Goal: Task Accomplishment & Management: Use online tool/utility

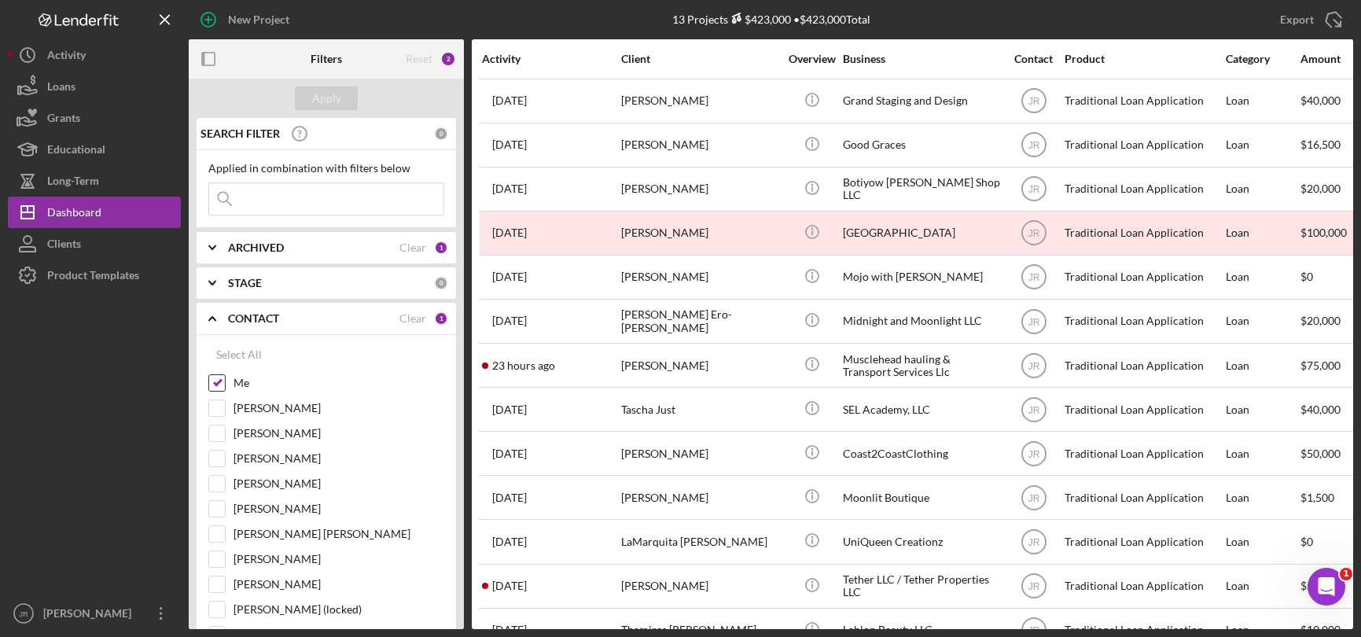
scroll to position [43, 0]
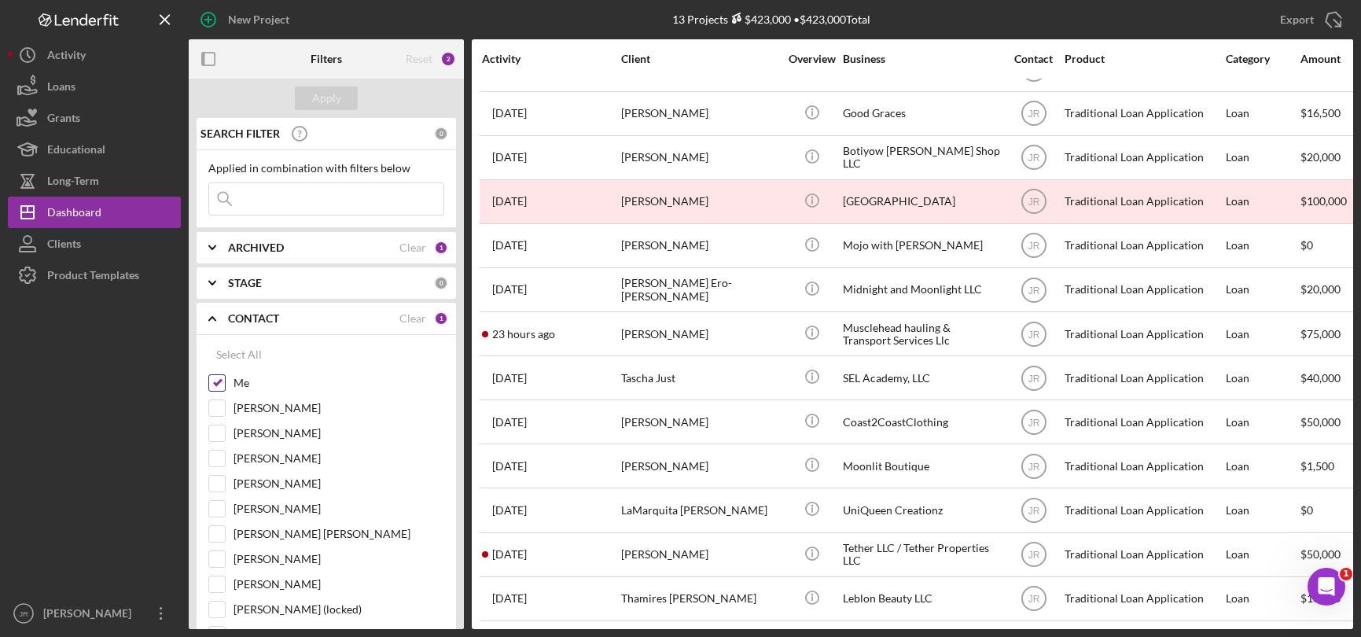
click at [219, 381] on input "Me" at bounding box center [217, 383] width 16 height 16
checkbox input "false"
click at [315, 199] on input at bounding box center [326, 198] width 234 height 31
paste input "[PERSON_NAME]"
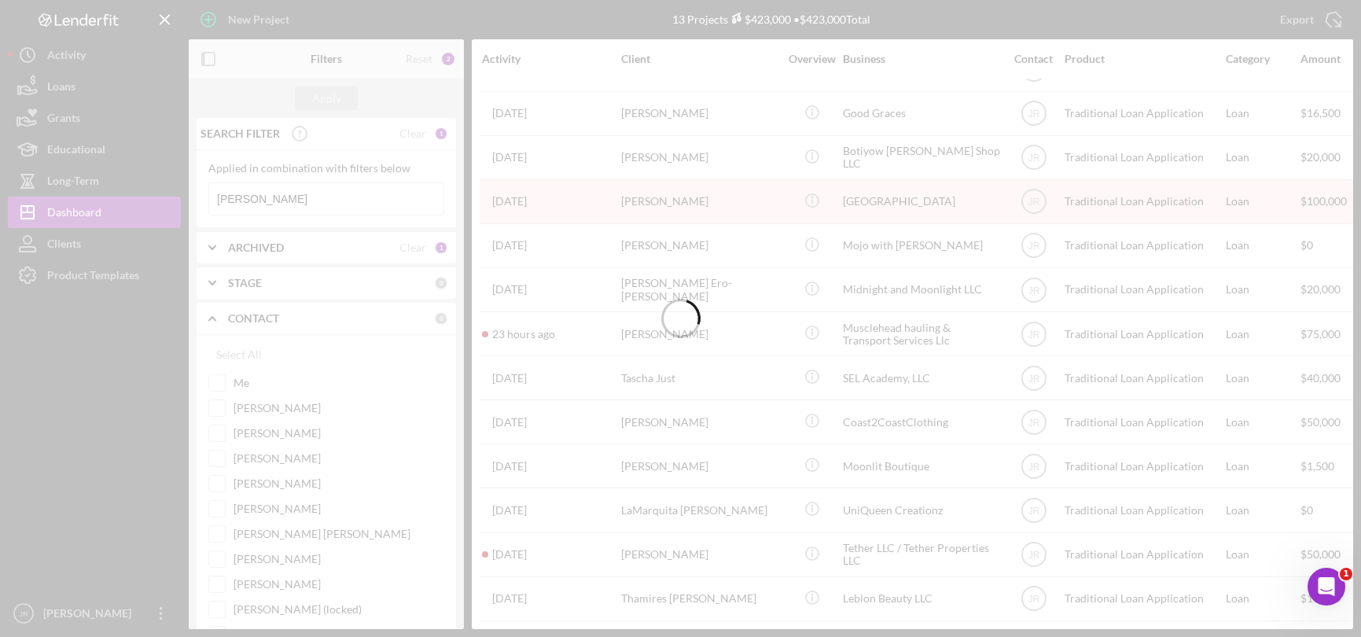
scroll to position [0, 0]
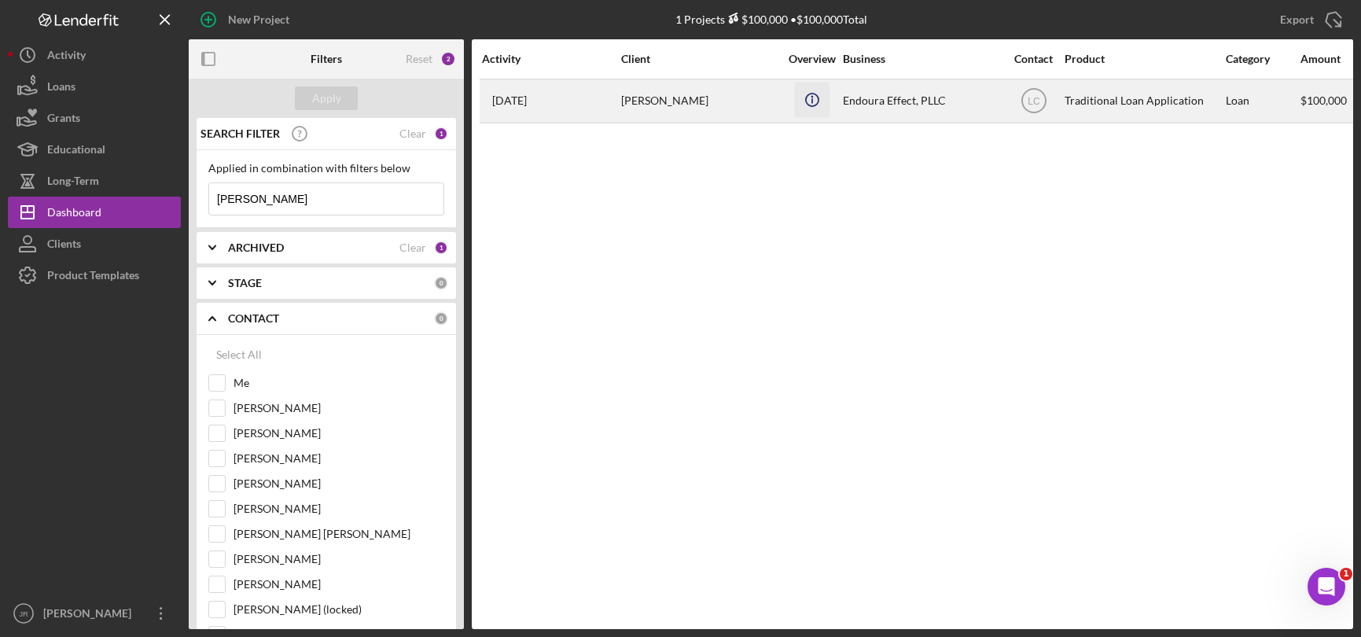
click at [817, 100] on icon "Icon/Info" at bounding box center [811, 99] width 35 height 35
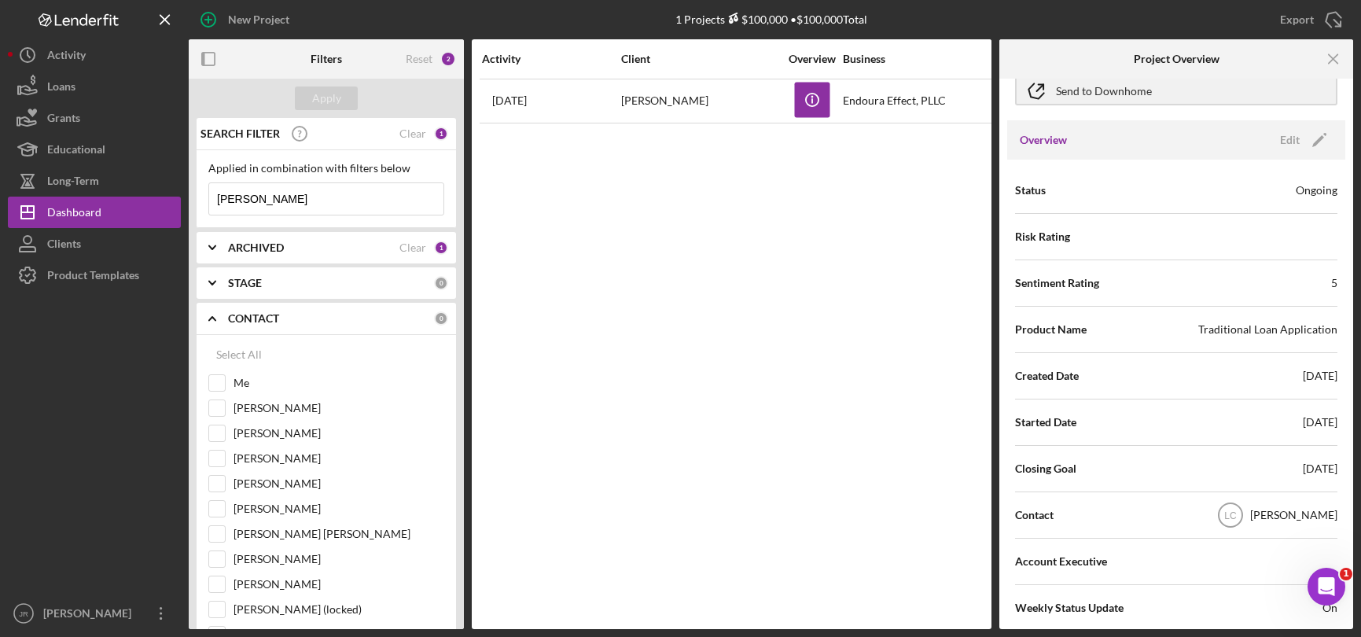
scroll to position [157, 0]
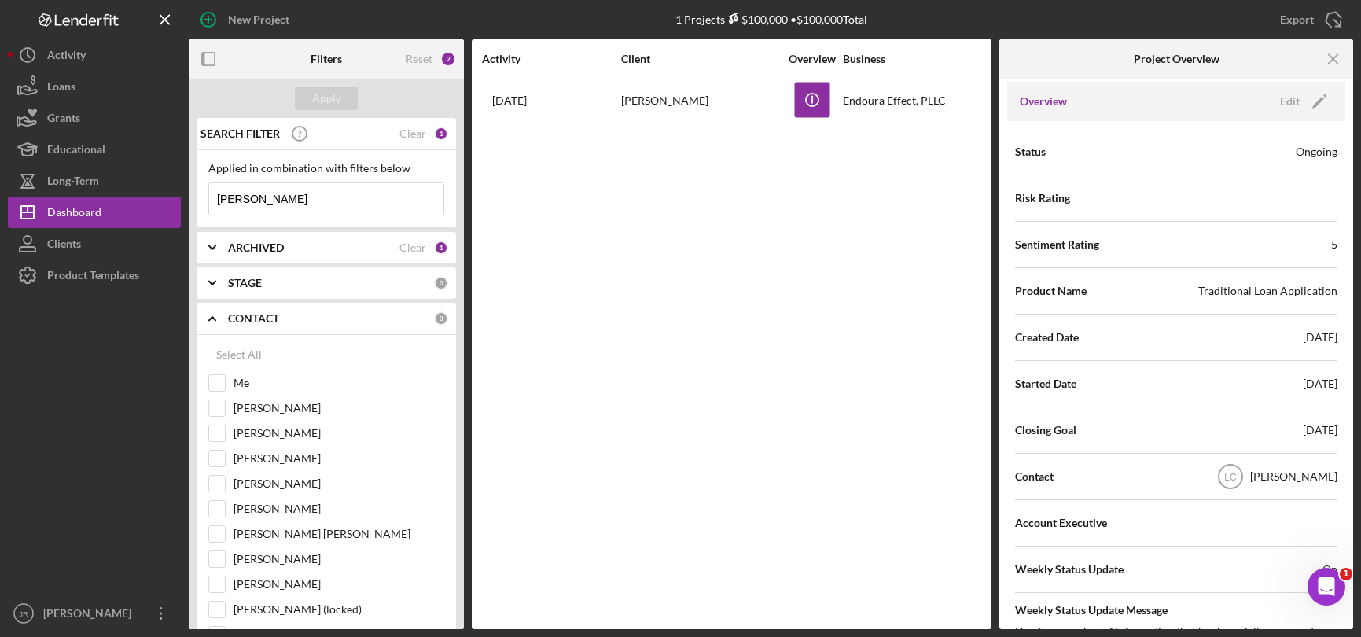
drag, startPoint x: 326, startPoint y: 213, endPoint x: 186, endPoint y: 205, distance: 140.9
click at [187, 206] on div "New Project 1 Projects $100,000 • $100,000 Total Export Icon/Export Filters Res…" at bounding box center [680, 314] width 1345 height 629
paste input "[PERSON_NAME]"
click at [335, 105] on div "Apply" at bounding box center [326, 98] width 29 height 24
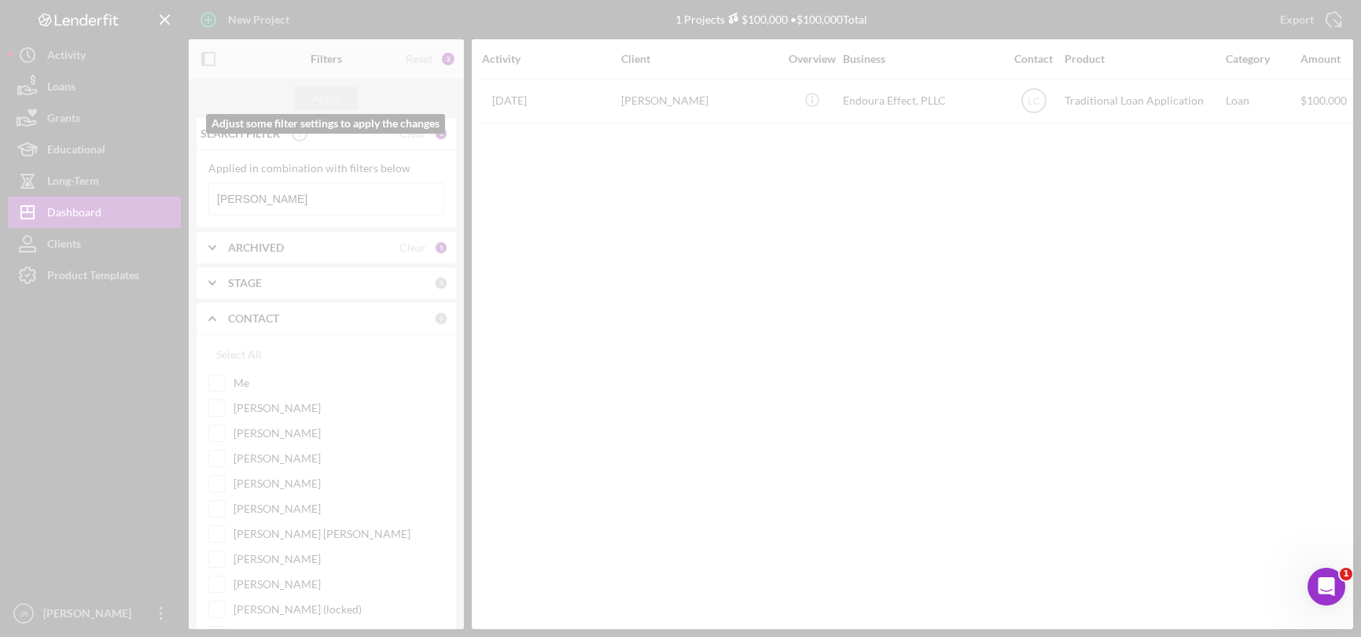
scroll to position [0, 0]
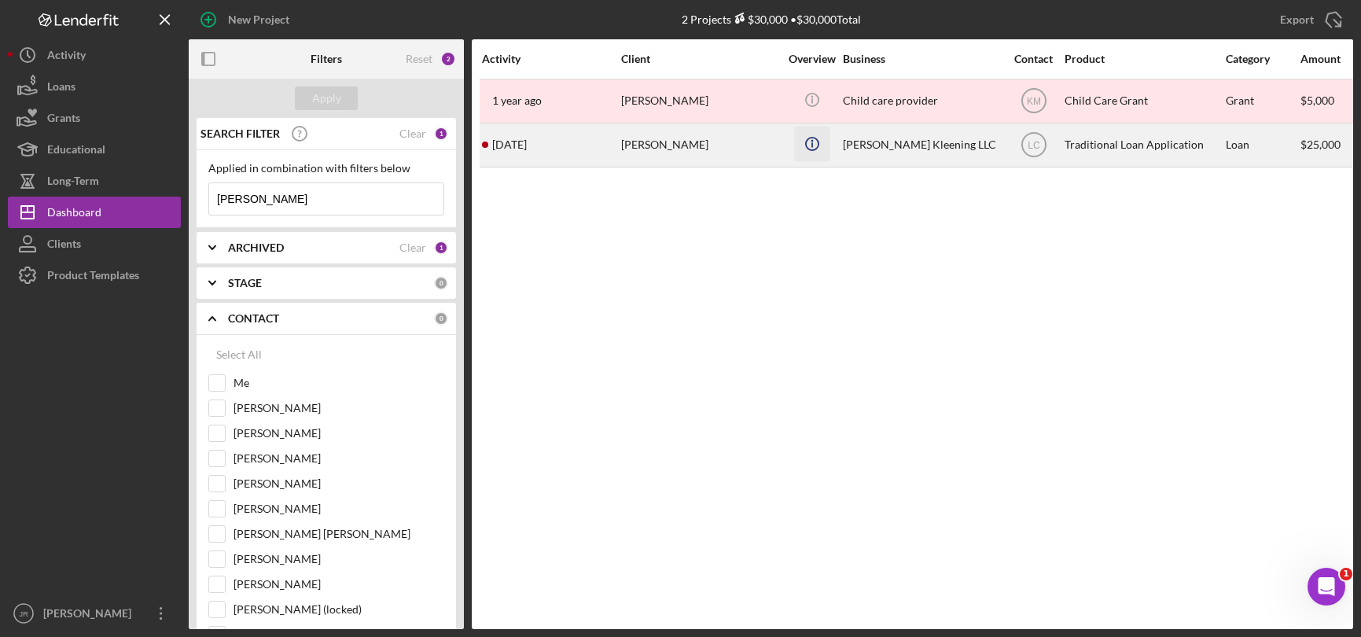
click at [814, 151] on icon "Icon/Info" at bounding box center [811, 143] width 35 height 35
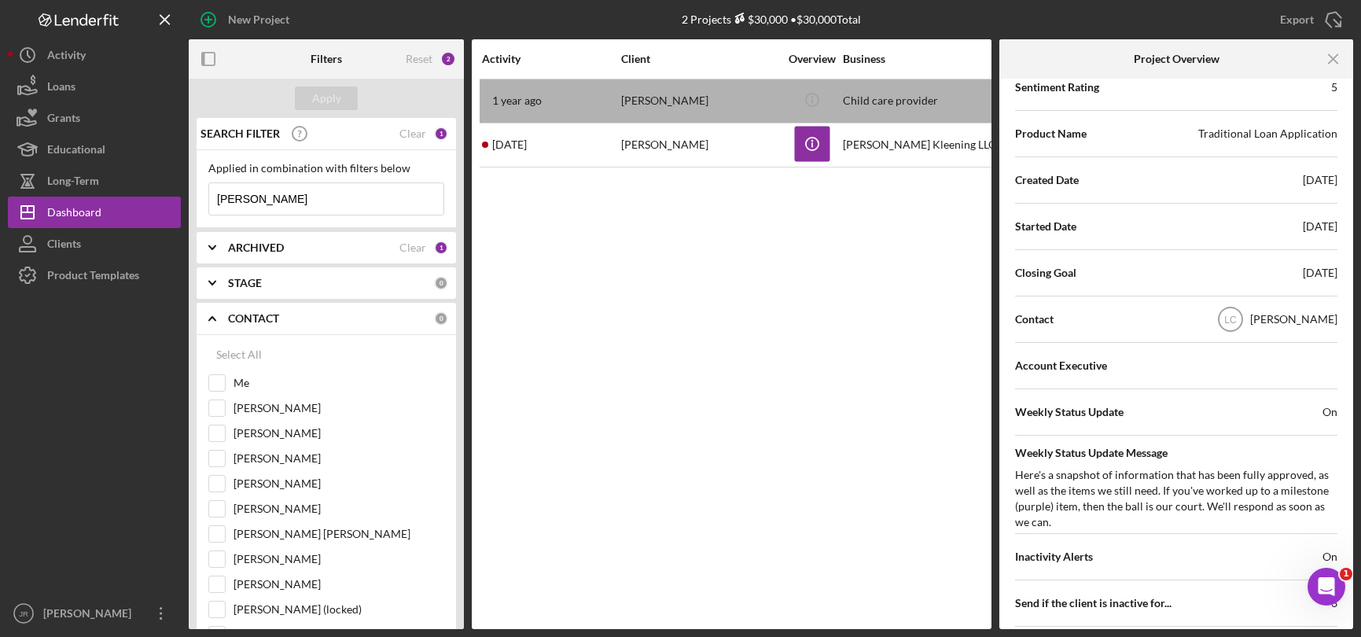
scroll to position [236, 0]
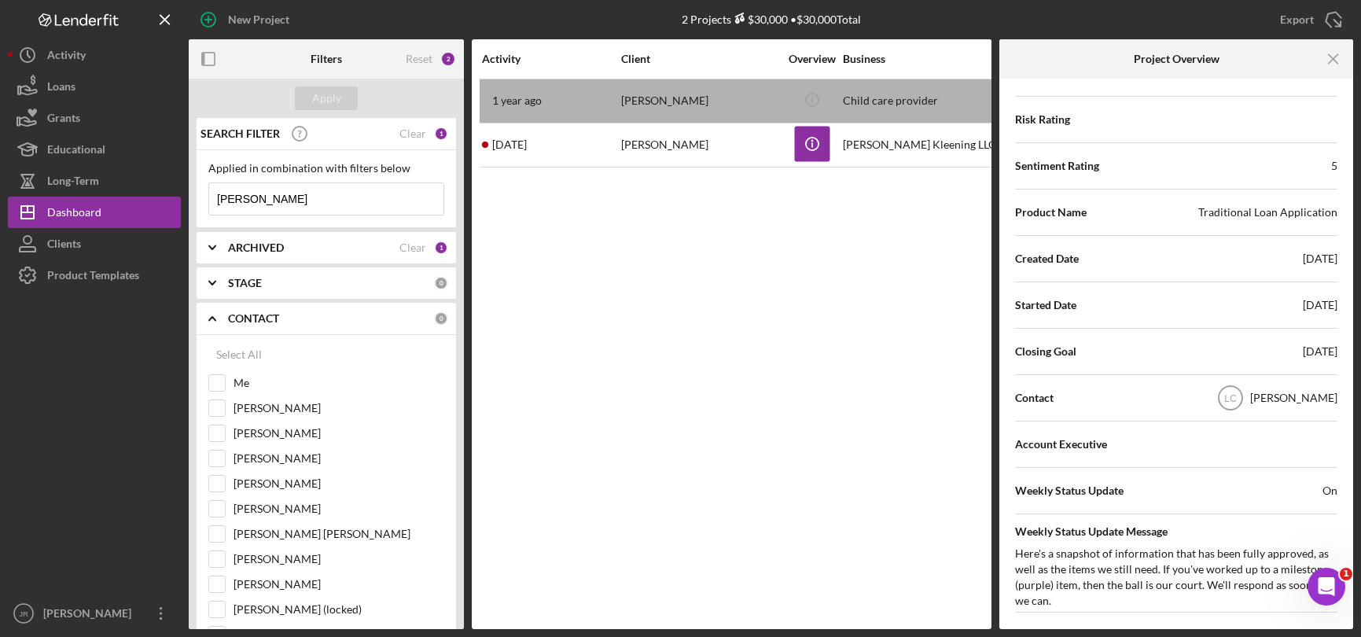
click at [299, 200] on input "[PERSON_NAME]" at bounding box center [326, 198] width 234 height 31
paste input "[PERSON_NAME]"
click at [354, 97] on button "Apply" at bounding box center [326, 98] width 63 height 24
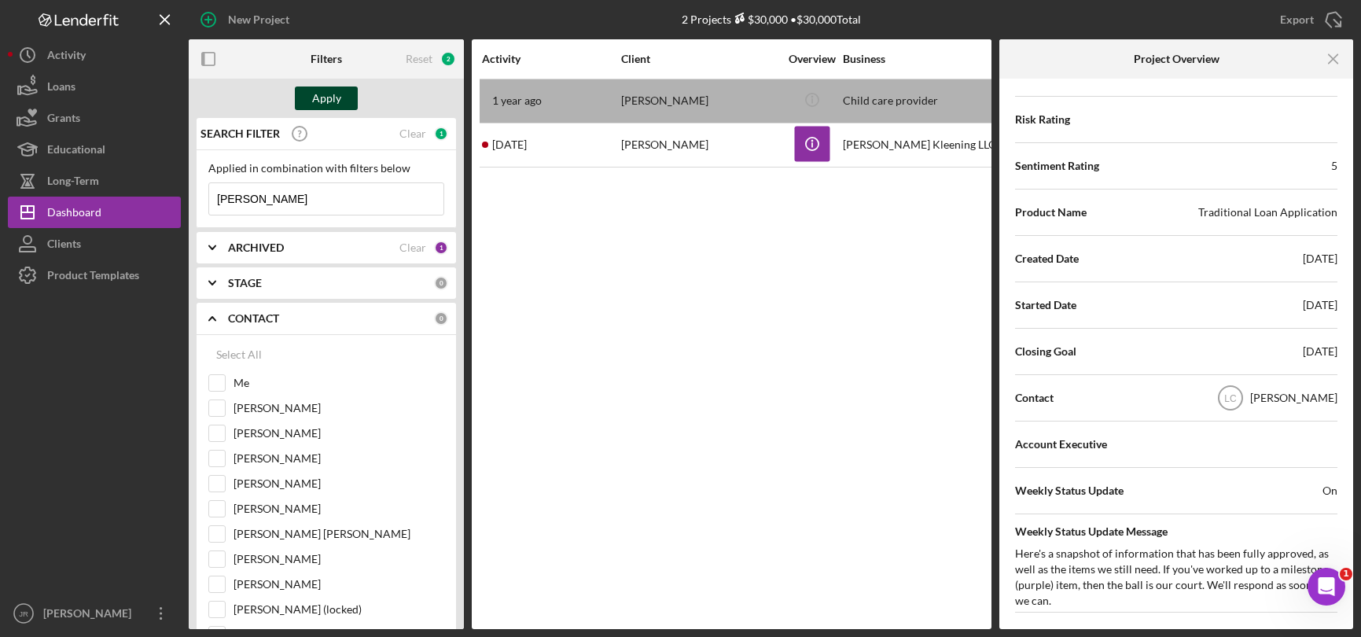
scroll to position [0, 0]
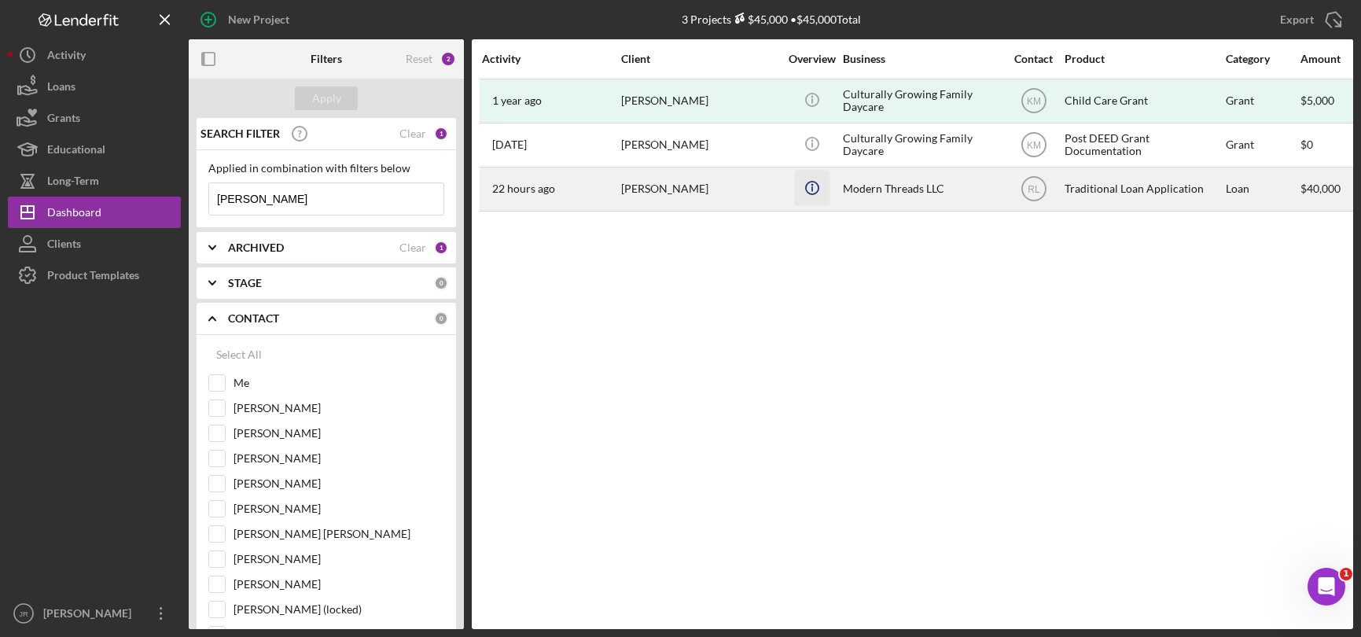
click at [807, 189] on icon "Icon/Info" at bounding box center [811, 187] width 35 height 35
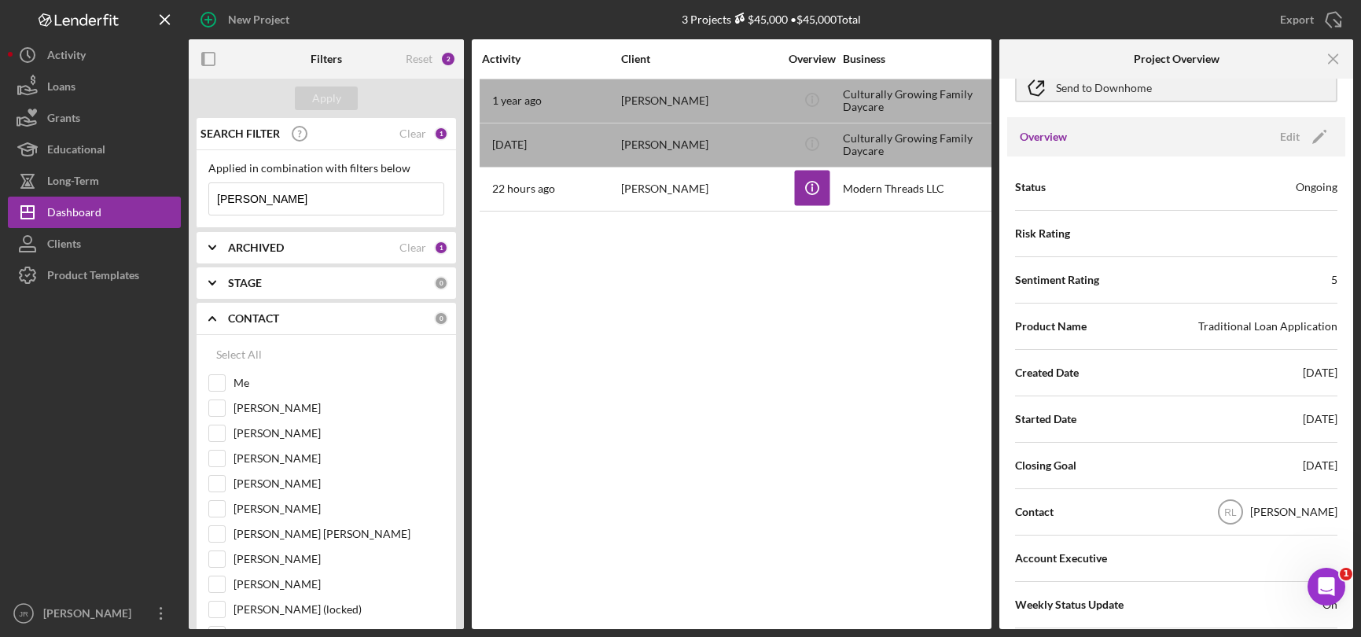
scroll to position [157, 0]
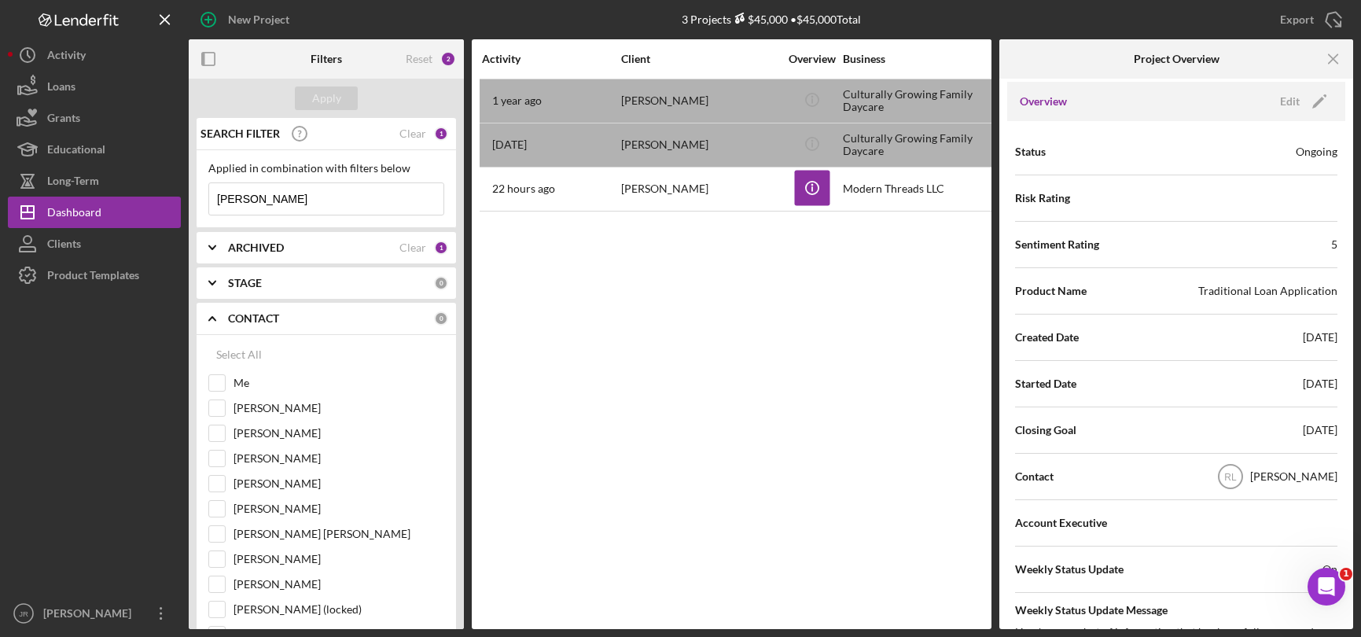
click at [330, 201] on input "[PERSON_NAME]" at bounding box center [326, 198] width 234 height 31
paste input "[PERSON_NAME]"
click at [336, 86] on div "Apply" at bounding box center [326, 98] width 29 height 24
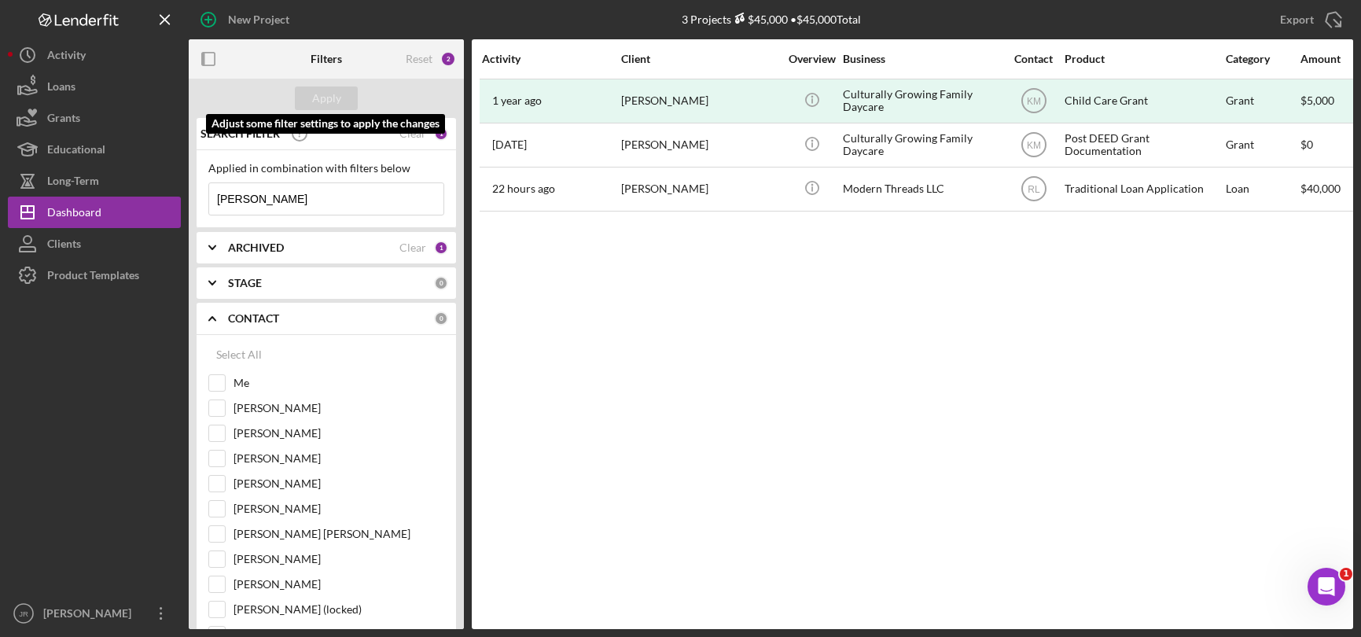
scroll to position [0, 0]
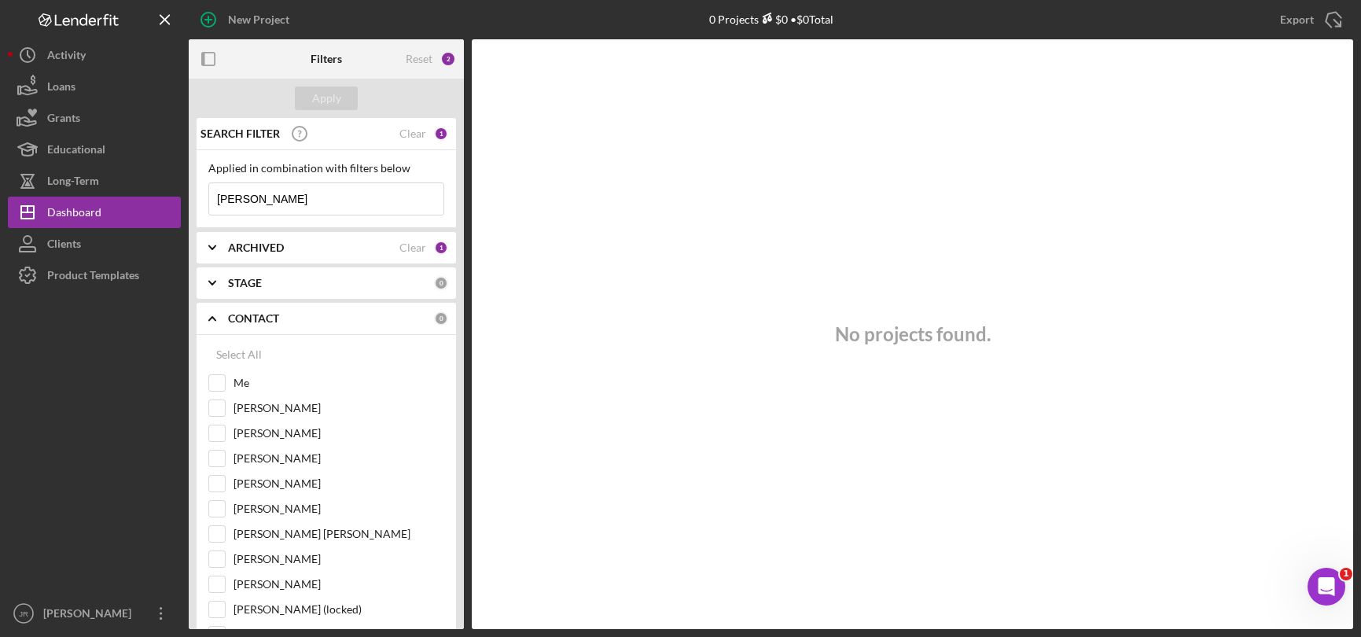
click at [333, 200] on input "[PERSON_NAME]" at bounding box center [326, 198] width 234 height 31
paste input "[PERSON_NAME]"
click at [334, 104] on div "Apply" at bounding box center [326, 98] width 29 height 24
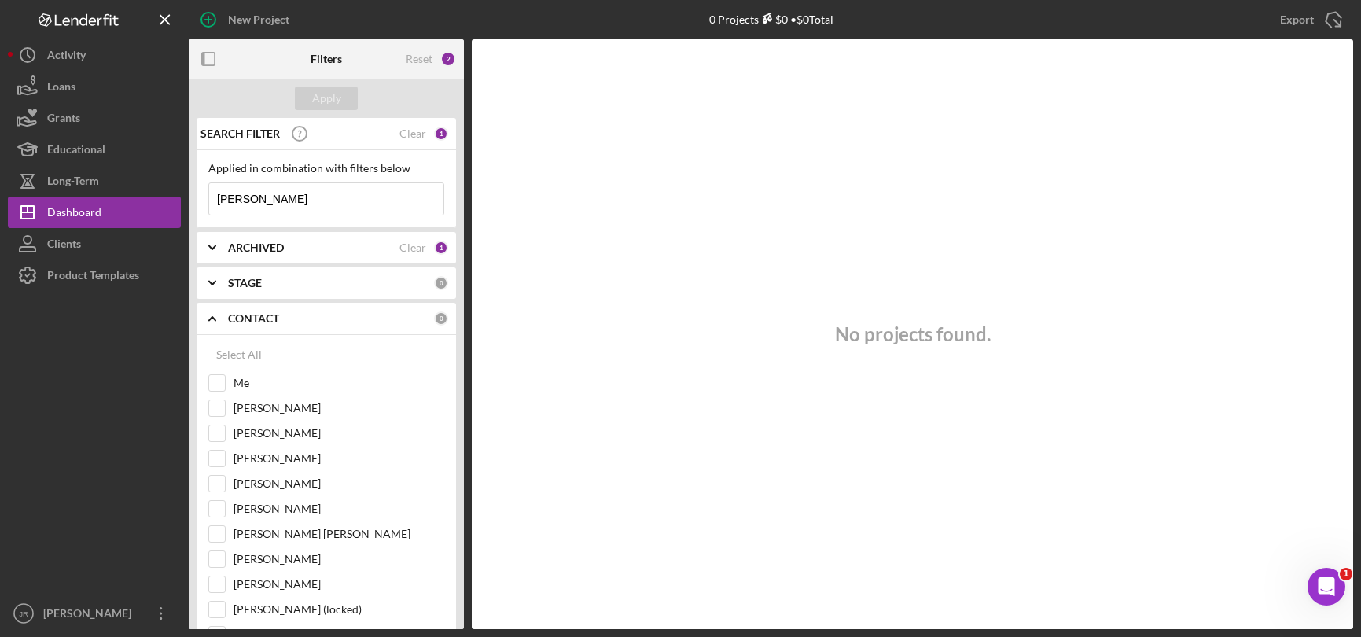
click at [320, 207] on input "[PERSON_NAME]" at bounding box center [326, 198] width 234 height 31
drag, startPoint x: 305, startPoint y: 197, endPoint x: 161, endPoint y: 208, distance: 144.3
click at [161, 208] on div "New Project 0 Projects $0 • $0 Total Export Icon/Export Filters Reset 2 Apply S…" at bounding box center [680, 314] width 1345 height 629
paste input "[PERSON_NAME]"
click at [350, 99] on button "Apply" at bounding box center [326, 98] width 63 height 24
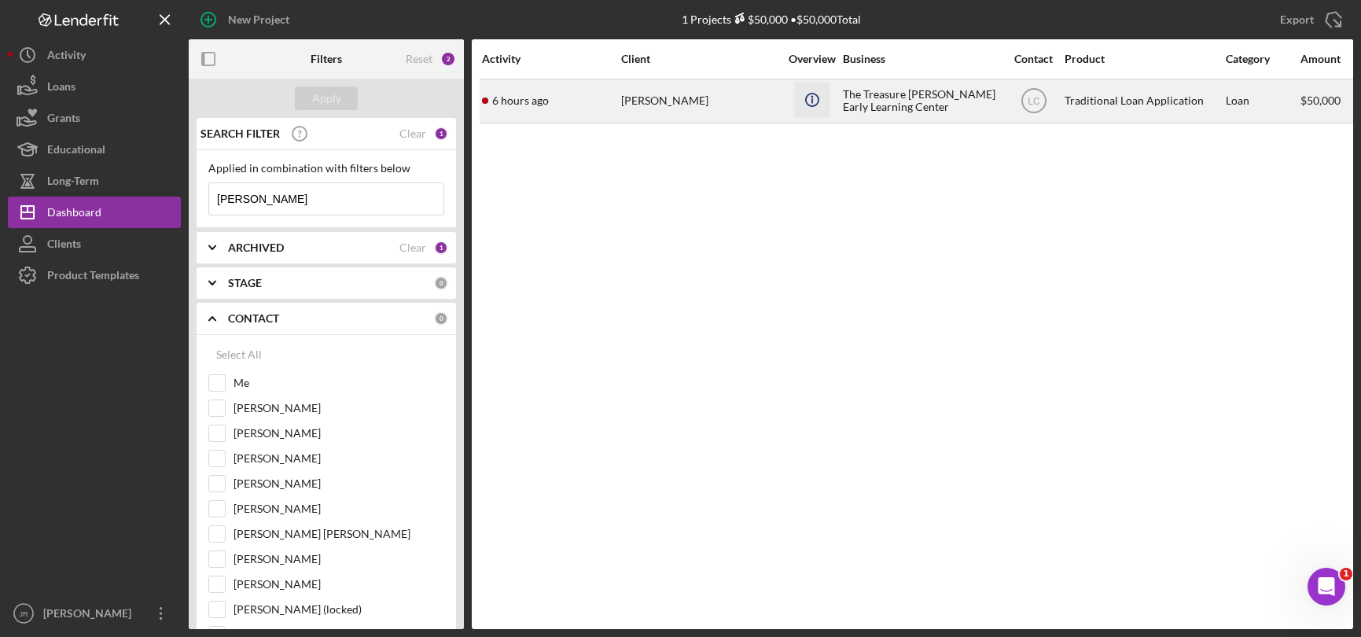
click at [797, 105] on icon "Icon/Info" at bounding box center [811, 99] width 35 height 35
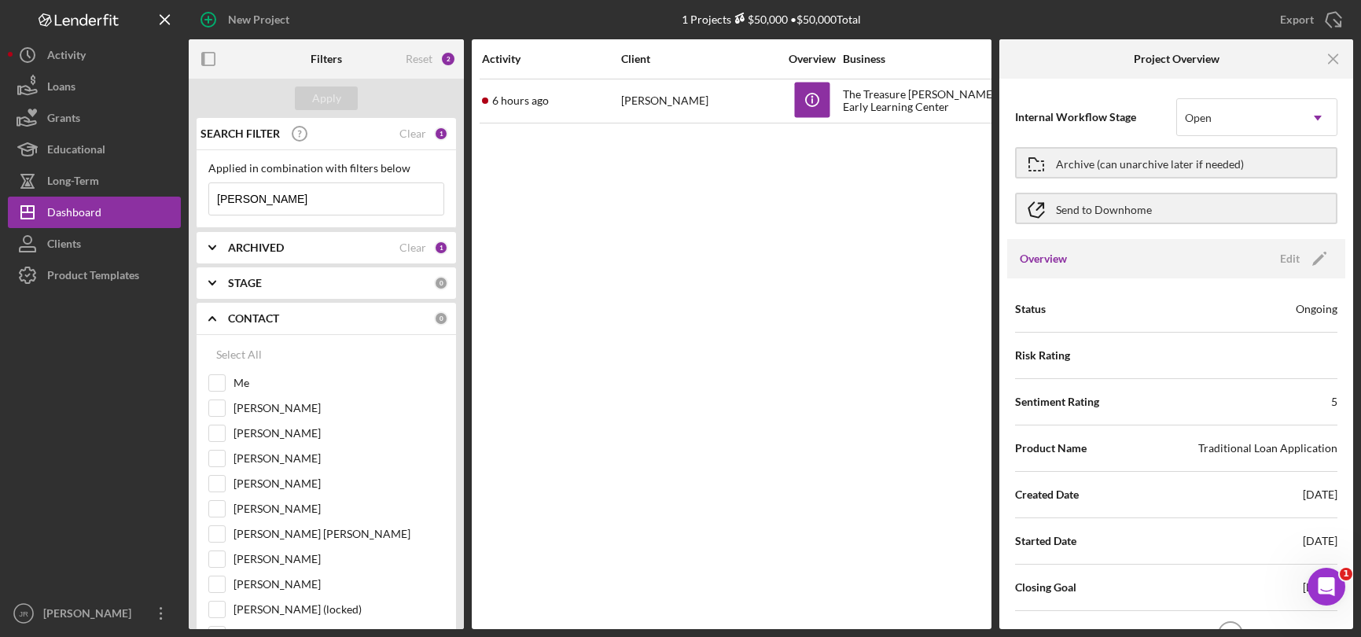
click at [362, 199] on input "[PERSON_NAME]" at bounding box center [326, 198] width 234 height 31
drag, startPoint x: 330, startPoint y: 201, endPoint x: 183, endPoint y: 202, distance: 147.0
click at [183, 202] on div "New Project 1 Projects $50,000 • $50,000 Total Export Icon/Export Filters Reset…" at bounding box center [680, 314] width 1345 height 629
paste input "[PERSON_NAME]"
click at [345, 94] on button "Apply" at bounding box center [326, 98] width 63 height 24
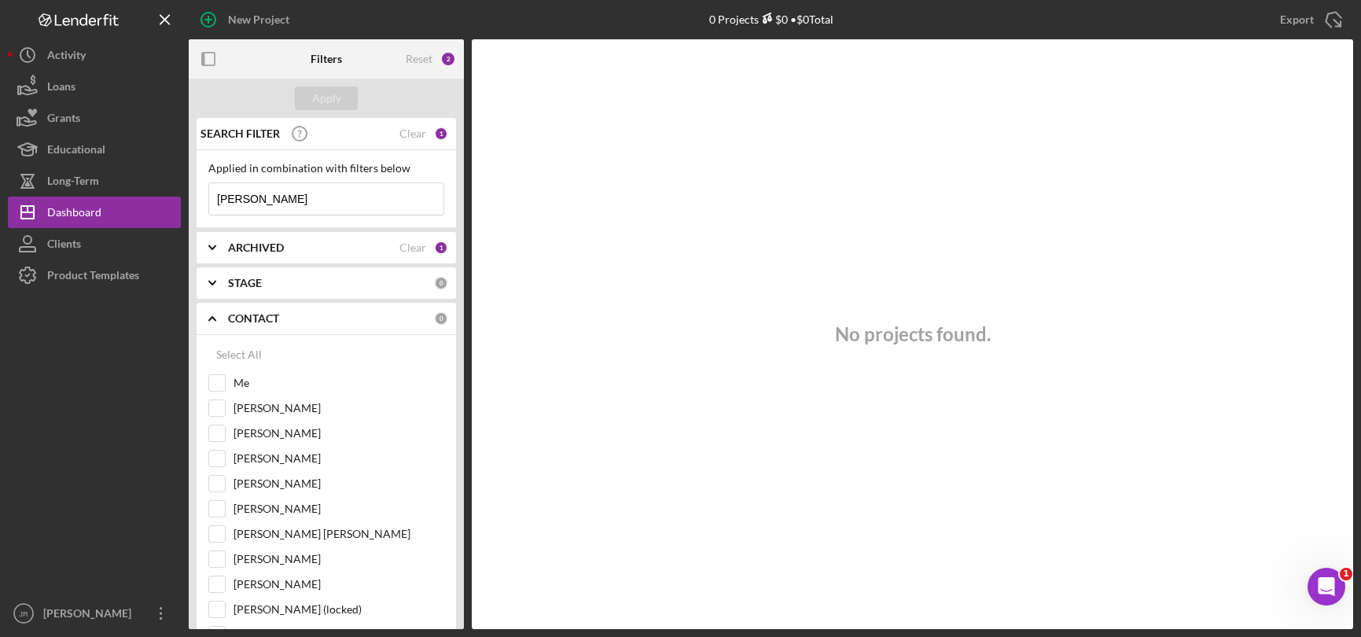
click at [147, 553] on div at bounding box center [94, 444] width 173 height 307
drag, startPoint x: 302, startPoint y: 204, endPoint x: 198, endPoint y: 192, distance: 104.4
click at [196, 192] on div "SEARCH FILTER Clear 1 Applied in combination with filters below [PERSON_NAME] I…" at bounding box center [326, 373] width 275 height 511
paste input "[PERSON_NAME]"
click at [352, 94] on button "Apply" at bounding box center [326, 98] width 63 height 24
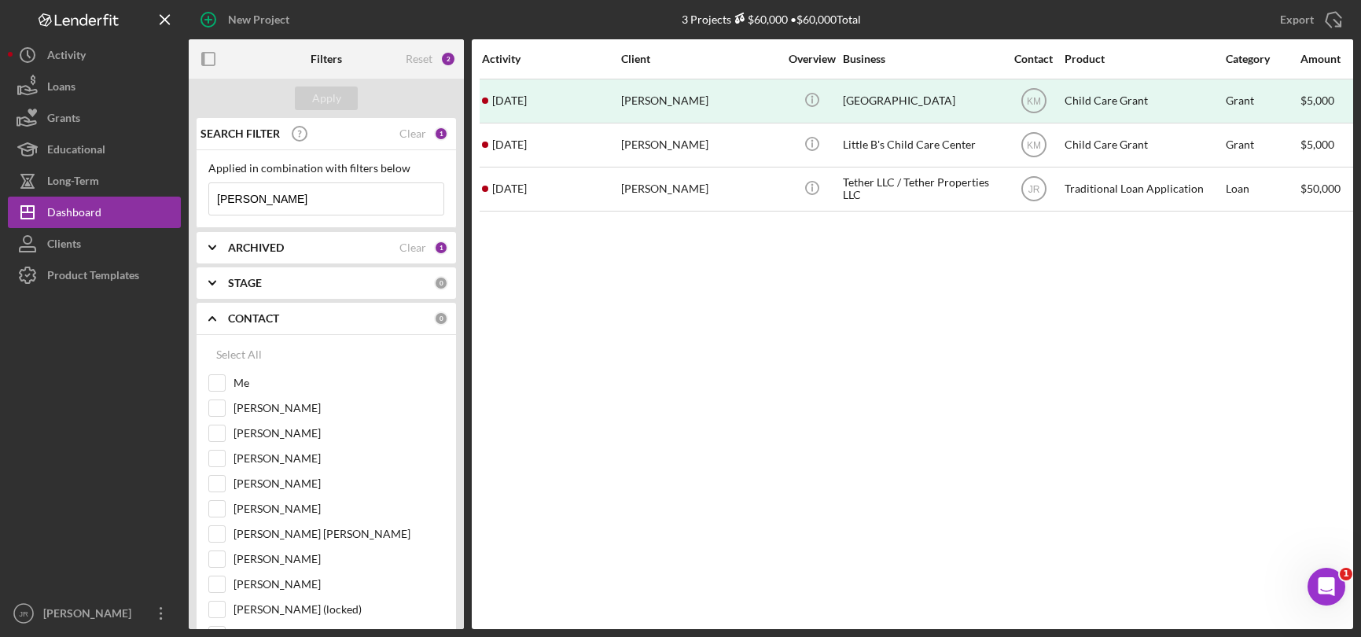
click at [277, 200] on input "[PERSON_NAME]" at bounding box center [326, 198] width 234 height 31
paste input "[PERSON_NAME]"
click at [317, 101] on div "Apply" at bounding box center [326, 98] width 29 height 24
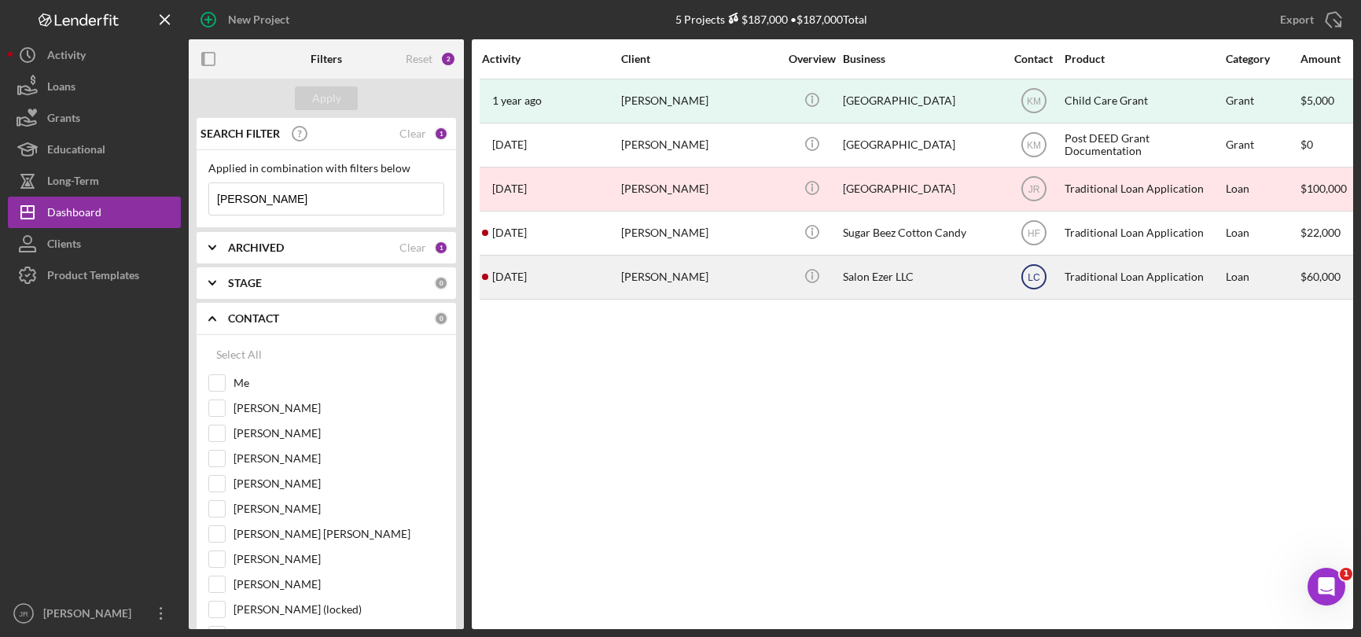
click at [1041, 281] on icon "LC" at bounding box center [1033, 276] width 39 height 39
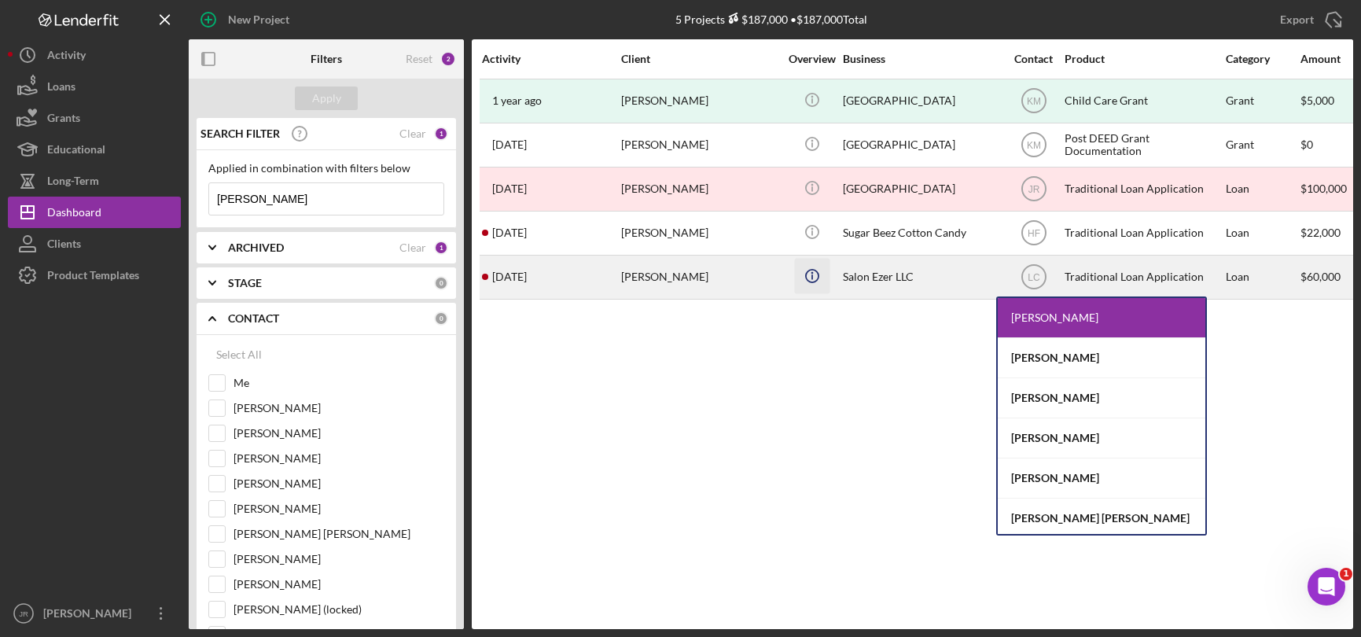
click at [799, 278] on icon "Icon/Info" at bounding box center [811, 275] width 35 height 35
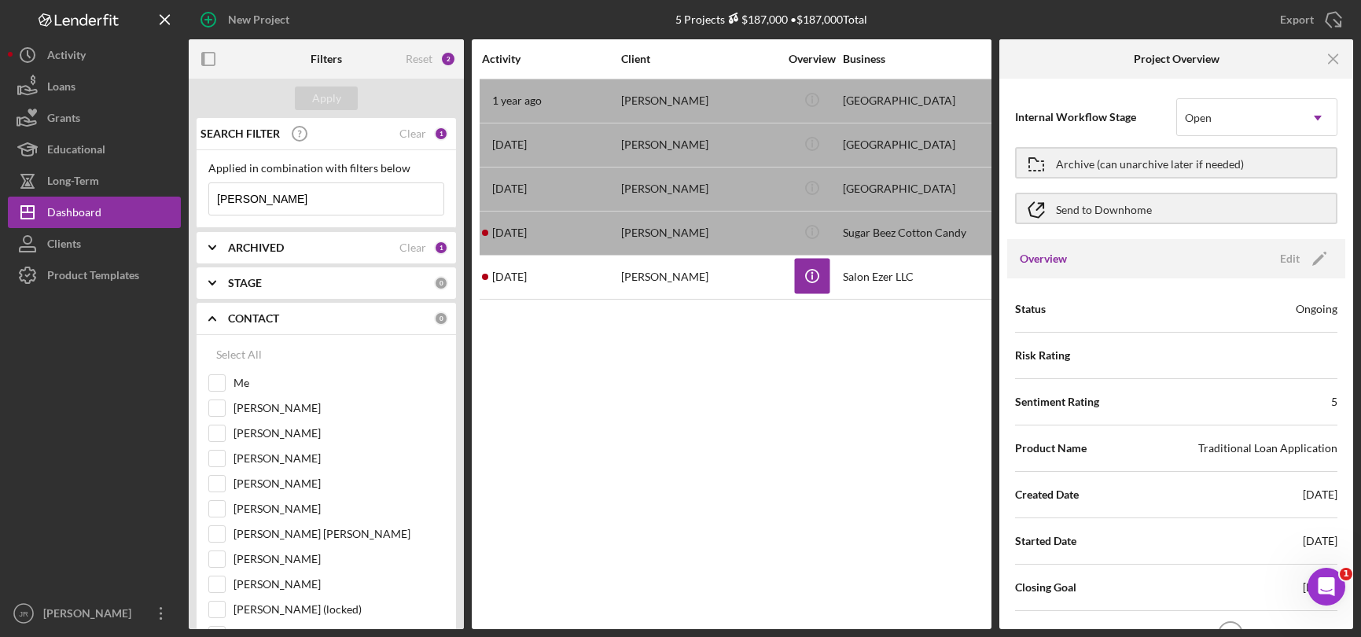
drag, startPoint x: 291, startPoint y: 208, endPoint x: 306, endPoint y: 198, distance: 17.7
click at [291, 208] on input "[PERSON_NAME]" at bounding box center [326, 198] width 234 height 31
click at [306, 198] on input "[PERSON_NAME]" at bounding box center [326, 198] width 234 height 31
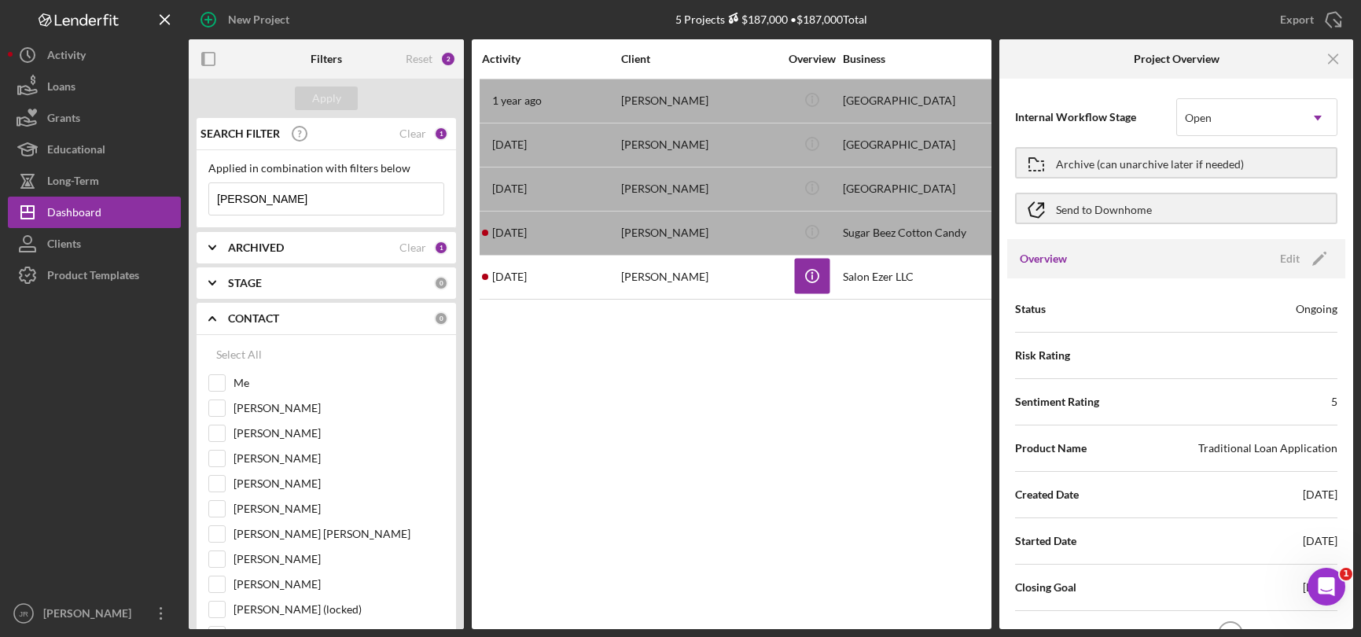
paste input "[PERSON_NAME]"
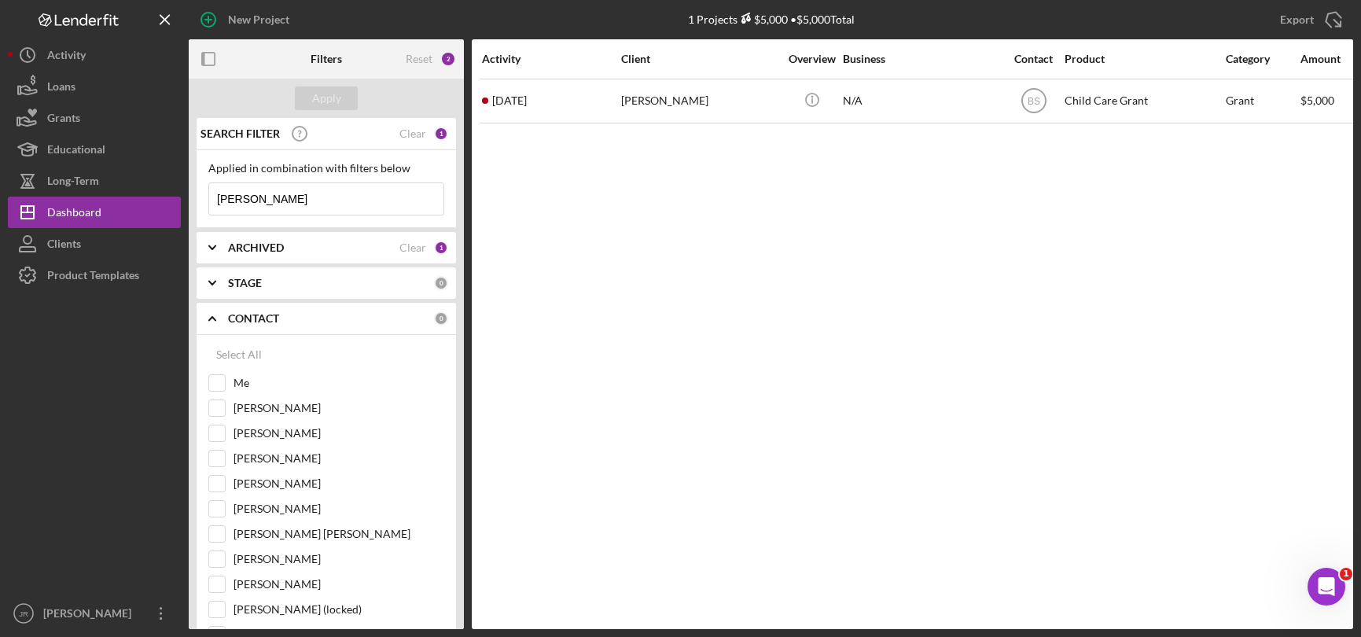
click at [307, 209] on input "[PERSON_NAME]" at bounding box center [326, 198] width 234 height 31
paste input "[PERSON_NAME]"
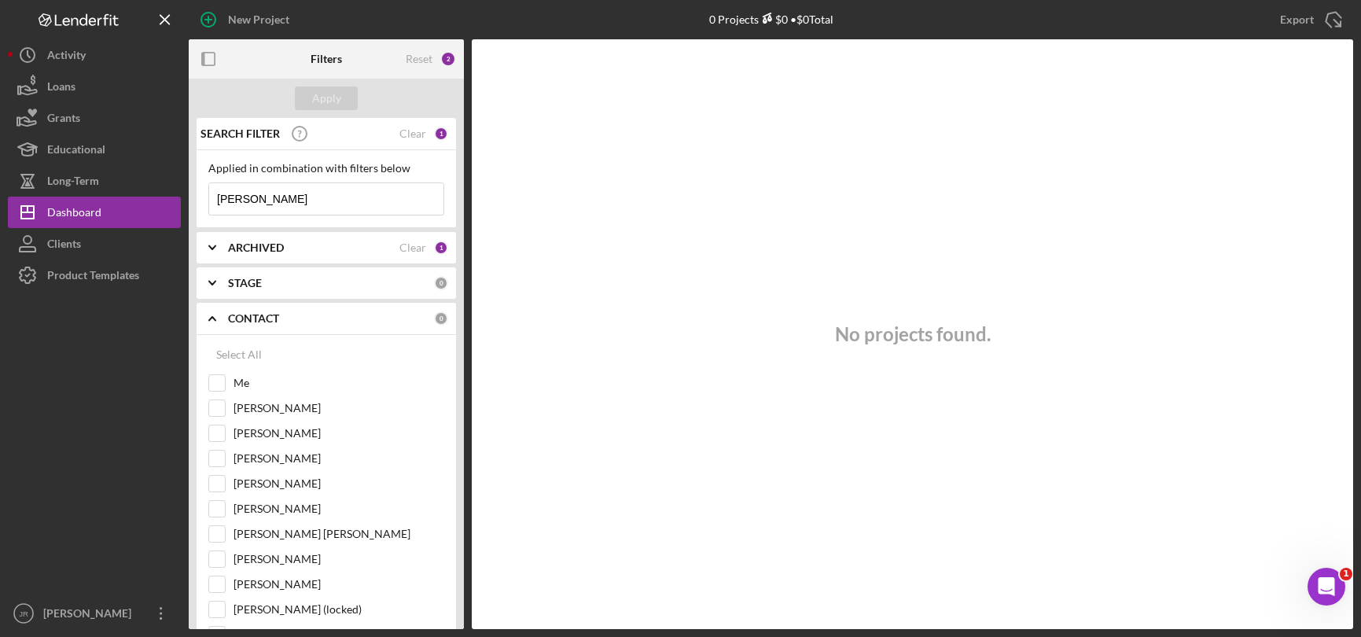
click at [327, 204] on input "[PERSON_NAME]" at bounding box center [326, 198] width 234 height 31
drag, startPoint x: 350, startPoint y: 195, endPoint x: 212, endPoint y: 203, distance: 137.8
click at [212, 203] on input "[PERSON_NAME]" at bounding box center [326, 198] width 234 height 31
paste input "Nordic Rehab and [MEDICAL_DATA] LLC"
click at [329, 93] on div "Apply" at bounding box center [326, 98] width 29 height 24
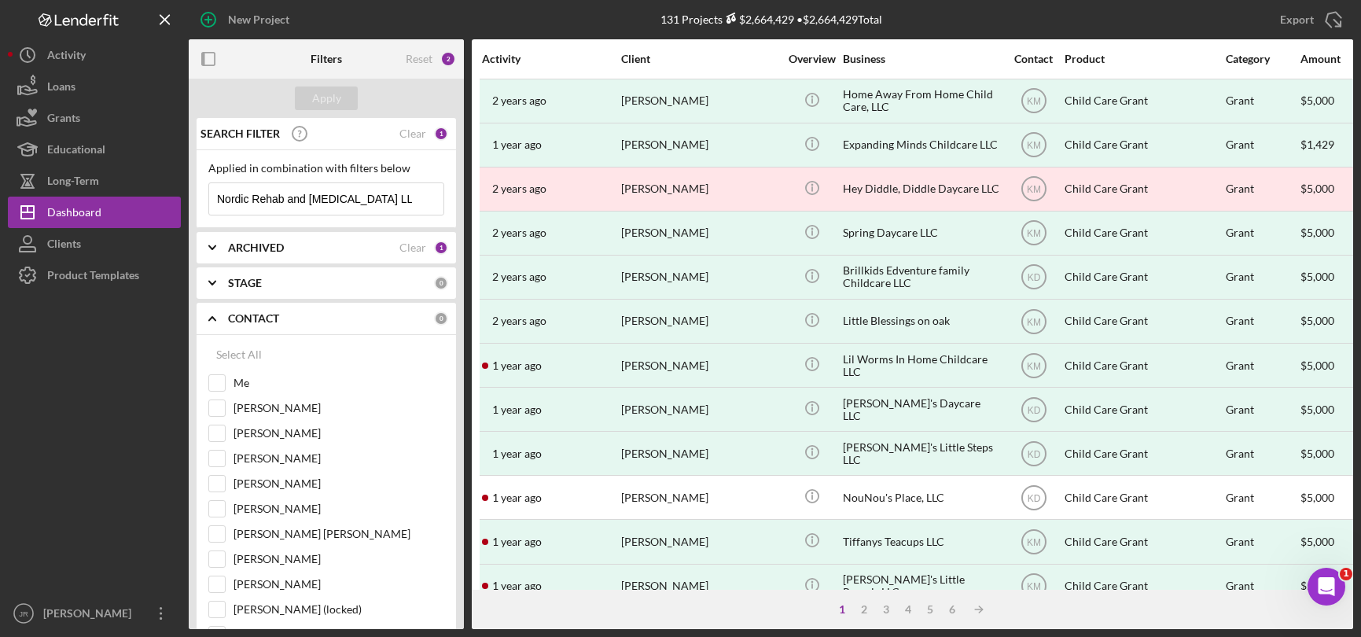
drag, startPoint x: 372, startPoint y: 196, endPoint x: 425, endPoint y: 197, distance: 52.7
click at [424, 197] on div "Nordic Rehab and [MEDICAL_DATA] LLC Icon/Menu Close" at bounding box center [326, 198] width 236 height 33
click at [345, 94] on button "Apply" at bounding box center [326, 98] width 63 height 24
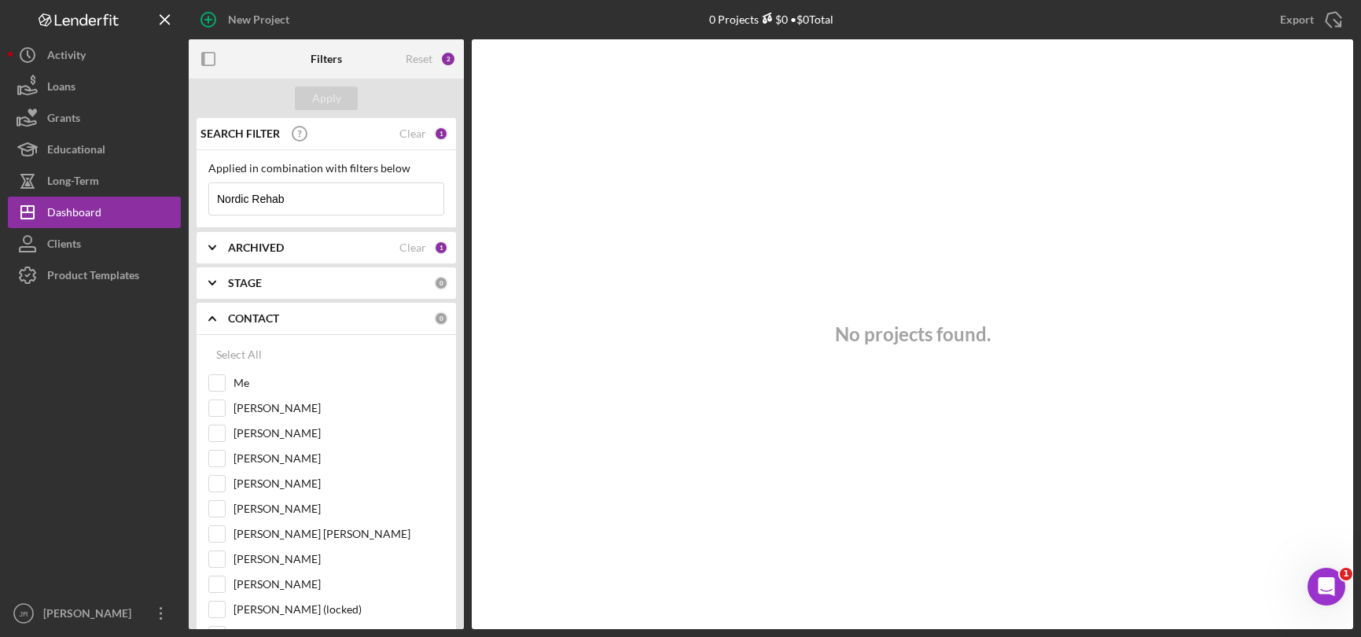
click at [349, 204] on input "Nordic Rehab" at bounding box center [326, 198] width 234 height 31
drag, startPoint x: 337, startPoint y: 202, endPoint x: -99, endPoint y: 211, distance: 436.4
click at [0, 211] on html "New Project 0 Projects $0 • $0 Total Export Icon/Export Filters Reset 2 Apply S…" at bounding box center [680, 318] width 1361 height 637
drag, startPoint x: 308, startPoint y: 211, endPoint x: 149, endPoint y: 215, distance: 159.7
click at [149, 215] on div "New Project 0 Projects $0 • $0 Total Export Icon/Export Filters Reset 2 Apply S…" at bounding box center [680, 314] width 1345 height 629
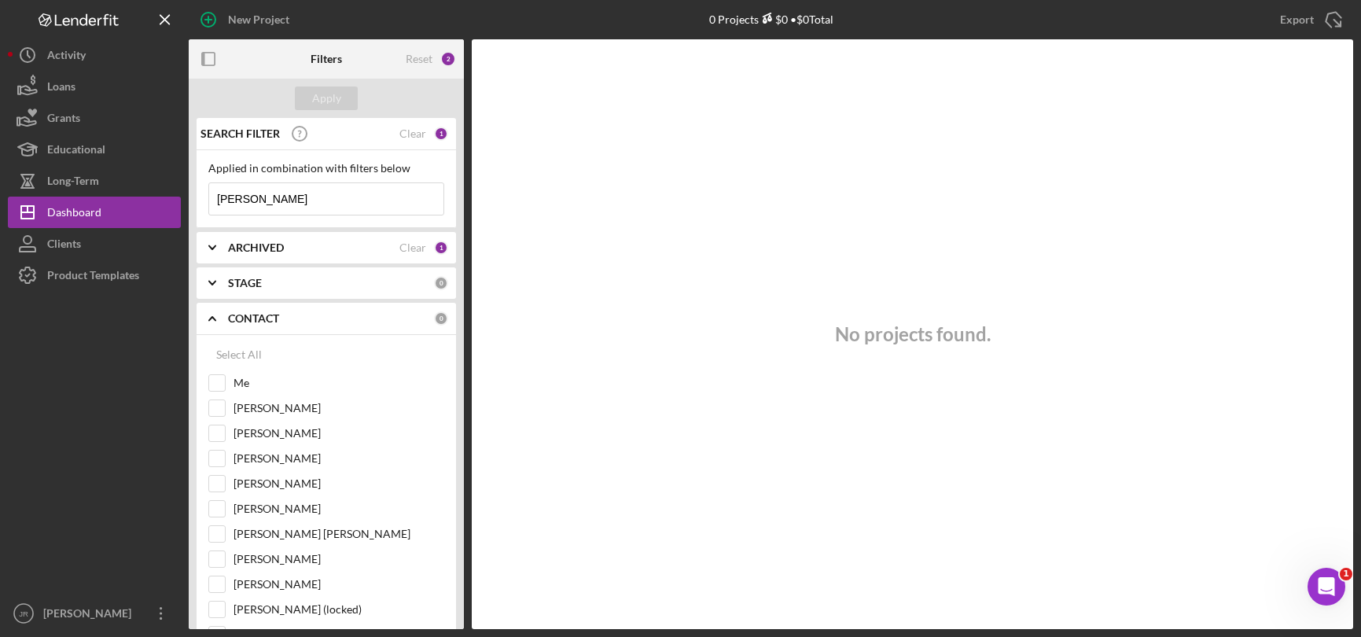
paste input "[PERSON_NAME]"
click at [329, 93] on div "Apply" at bounding box center [326, 98] width 29 height 24
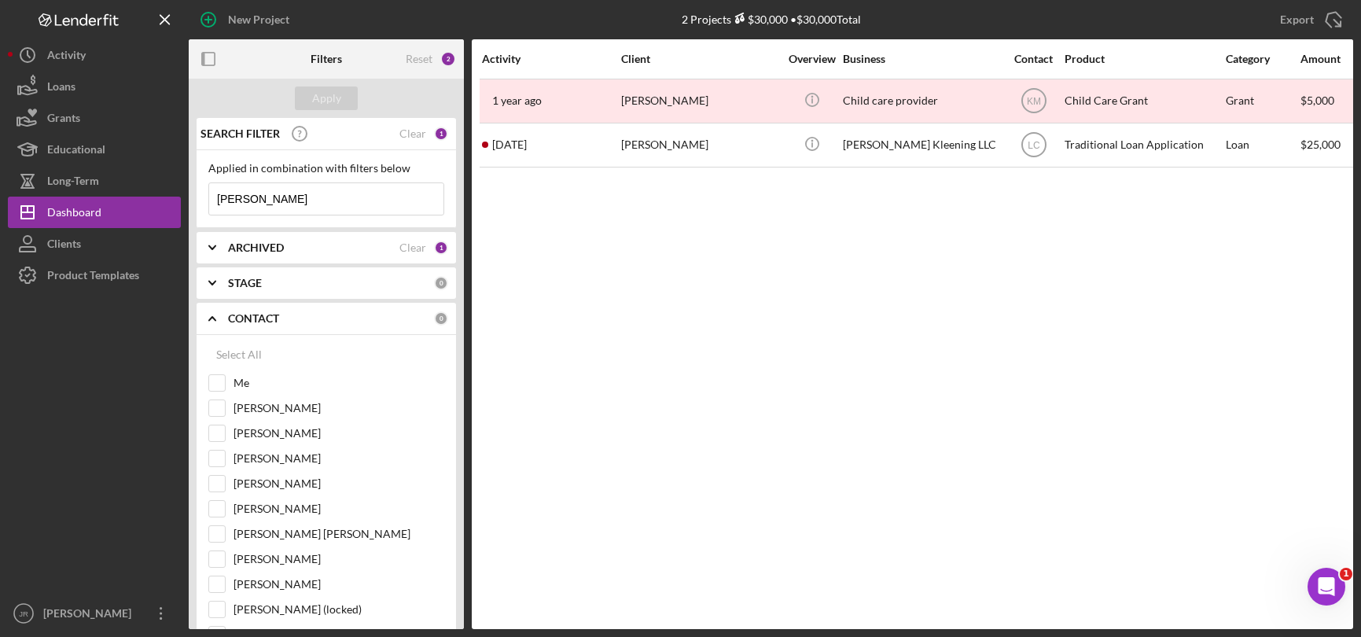
click at [297, 195] on input "[PERSON_NAME]" at bounding box center [326, 198] width 234 height 31
paste input "nice [PERSON_NAME]"
click at [324, 101] on div "Apply" at bounding box center [326, 98] width 29 height 24
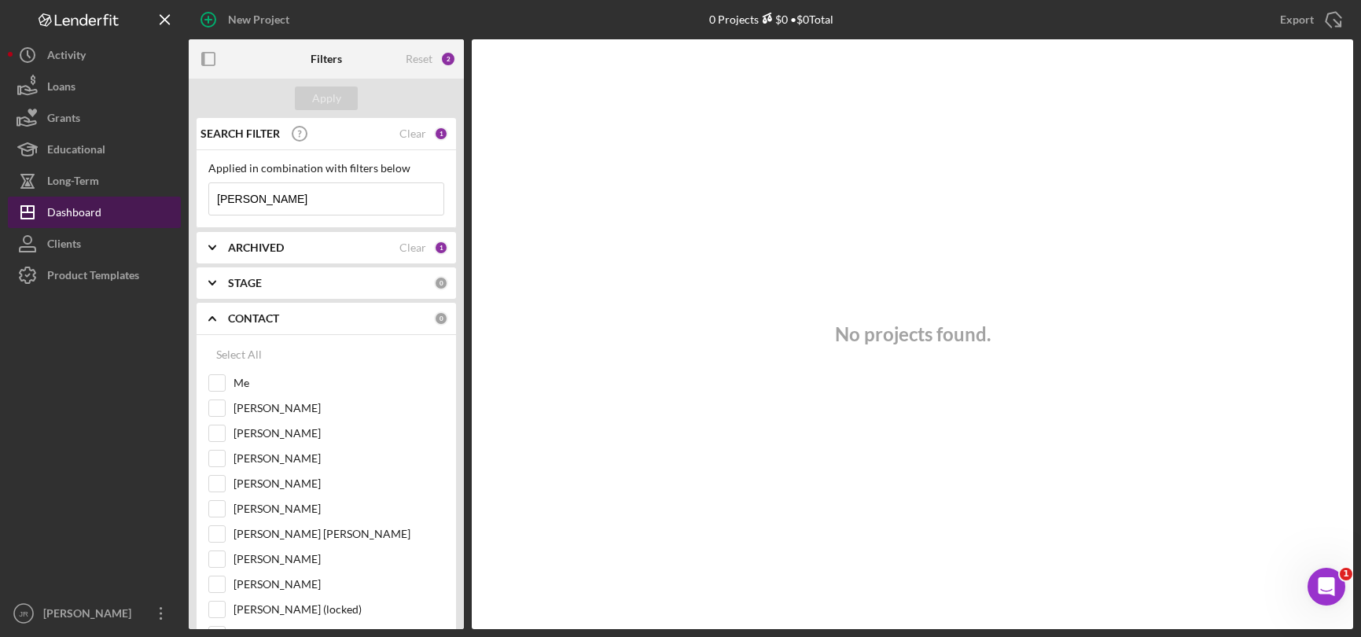
drag, startPoint x: 311, startPoint y: 194, endPoint x: 164, endPoint y: 198, distance: 147.9
click at [164, 198] on div "New Project 0 Projects $0 • $0 Total Export Icon/Export Filters Reset 2 Apply S…" at bounding box center [680, 314] width 1345 height 629
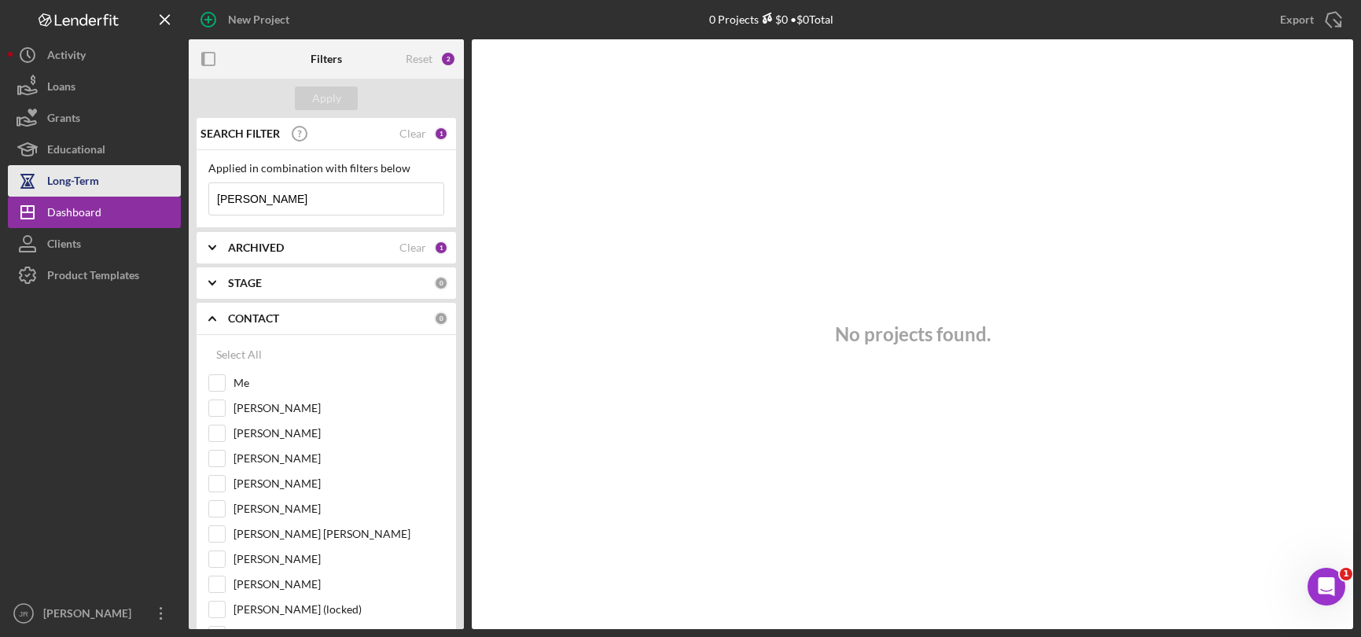
paste input "[PERSON_NAME]"
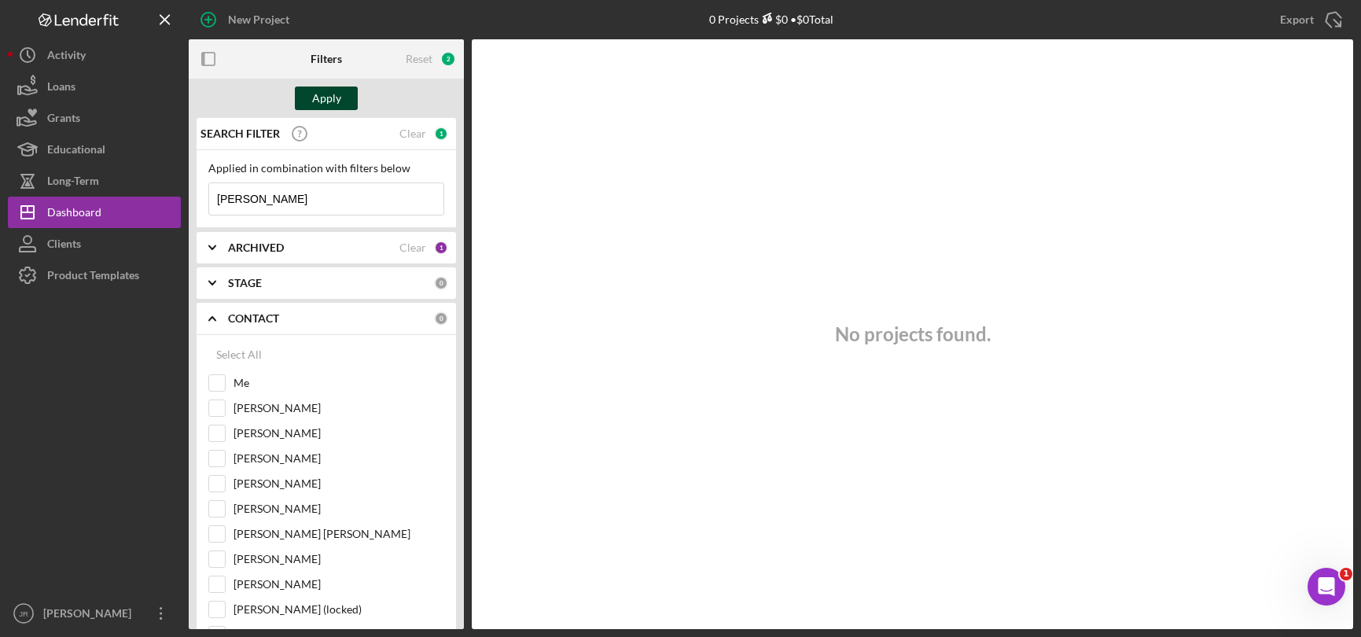
click at [335, 91] on div "Apply" at bounding box center [326, 98] width 29 height 24
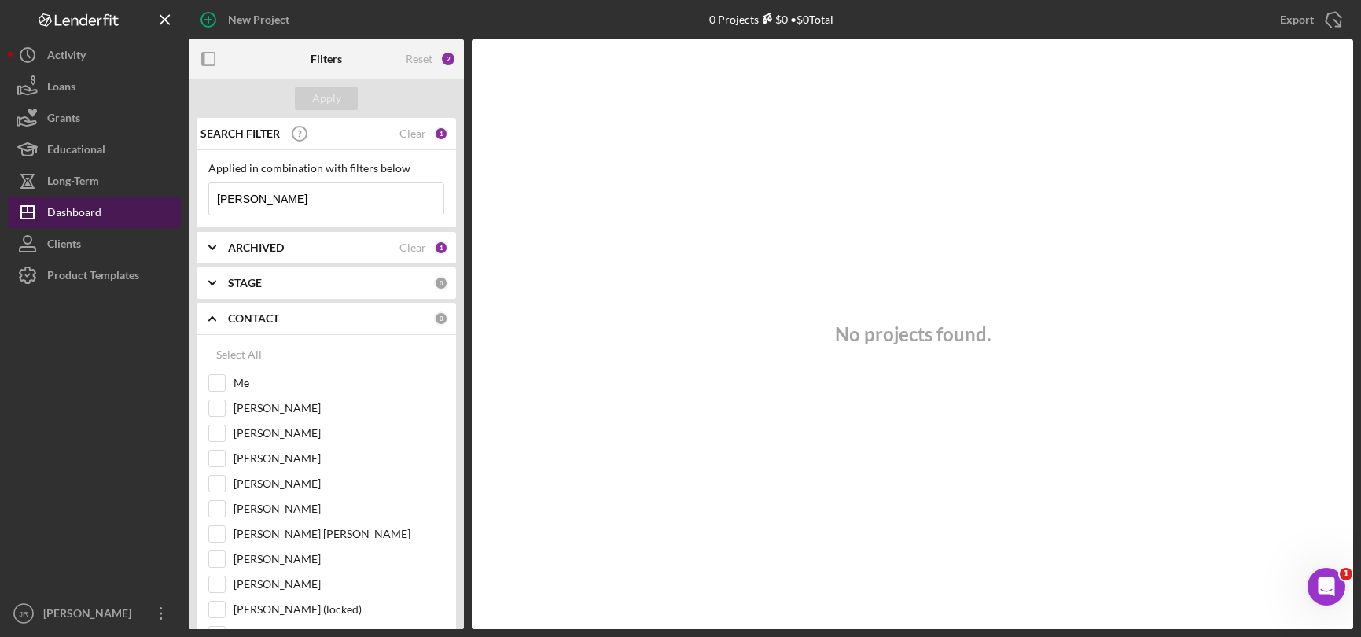
drag, startPoint x: 311, startPoint y: 195, endPoint x: 125, endPoint y: 204, distance: 185.8
click at [125, 205] on div "New Project 0 Projects $0 • $0 Total Export Icon/Export Filters Reset 2 Apply S…" at bounding box center [680, 314] width 1345 height 629
paste input "[PERSON_NAME]"
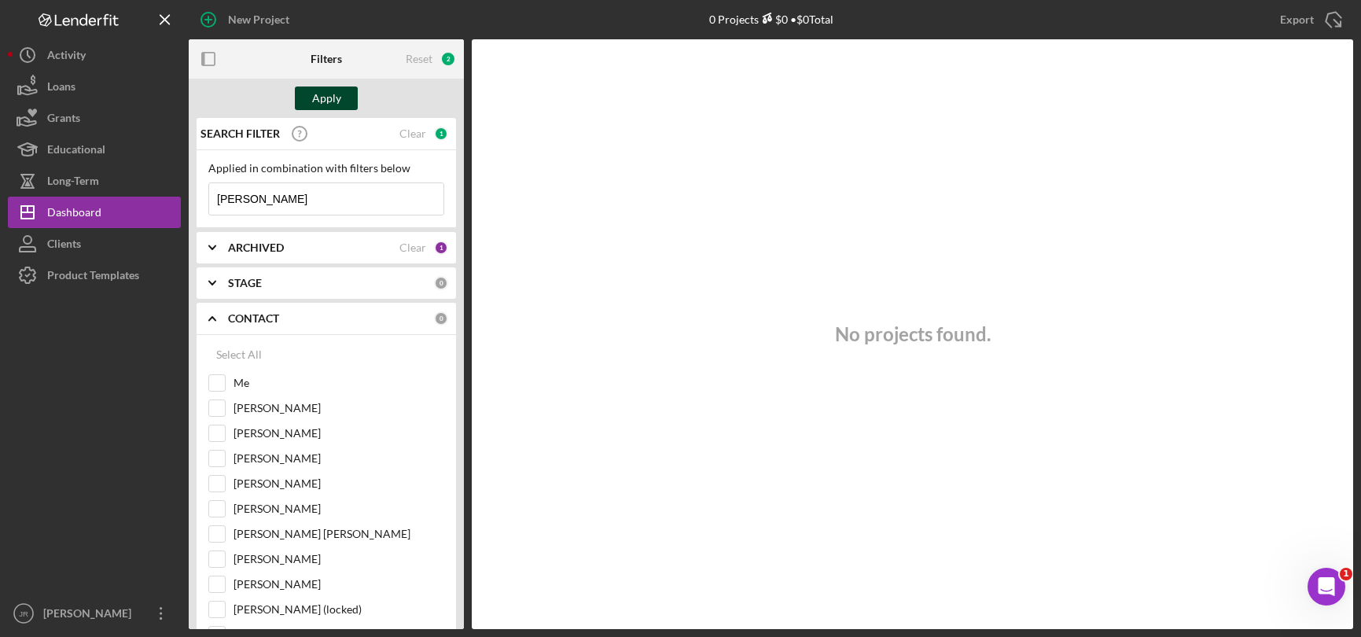
type input "[PERSON_NAME]"
click at [348, 105] on button "Apply" at bounding box center [326, 98] width 63 height 24
